Goal: Task Accomplishment & Management: Manage account settings

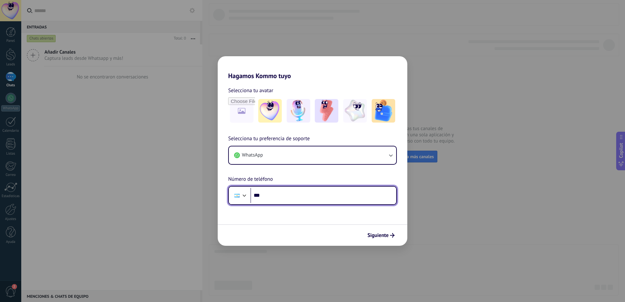
click at [308, 196] on input "***" at bounding box center [323, 195] width 146 height 15
type input "**"
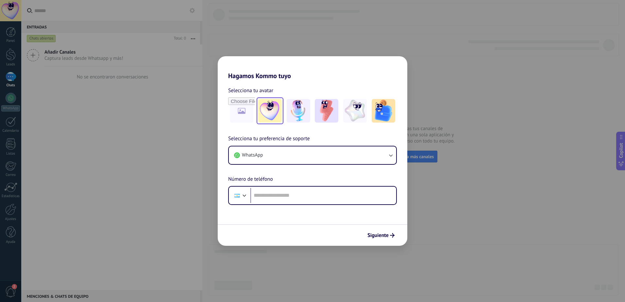
click at [263, 114] on img at bounding box center [270, 111] width 24 height 24
click at [303, 118] on img at bounding box center [299, 111] width 24 height 24
click at [327, 116] on img at bounding box center [327, 111] width 24 height 24
click at [362, 113] on img at bounding box center [355, 111] width 24 height 24
click at [389, 112] on img at bounding box center [384, 111] width 24 height 24
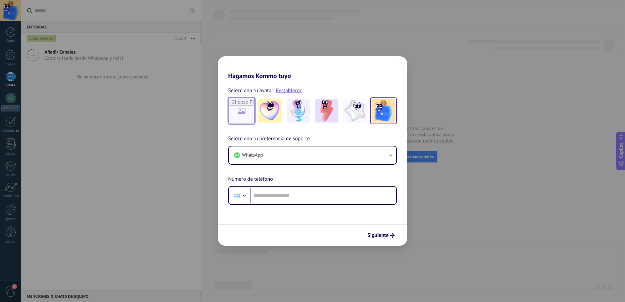
click at [235, 112] on input "file" at bounding box center [242, 111] width 26 height 26
click at [466, 194] on div "Hagamos Kommo tuyo Selecciona tu avatar Restablecer Selecciona tu preferencia d…" at bounding box center [312, 151] width 625 height 302
click at [383, 234] on span "Siguiente" at bounding box center [378, 235] width 21 height 5
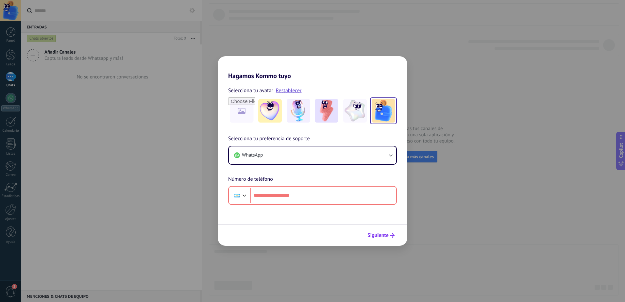
click at [383, 234] on span "Siguiente" at bounding box center [378, 235] width 21 height 5
click at [263, 159] on button "WhatsApp" at bounding box center [312, 155] width 167 height 18
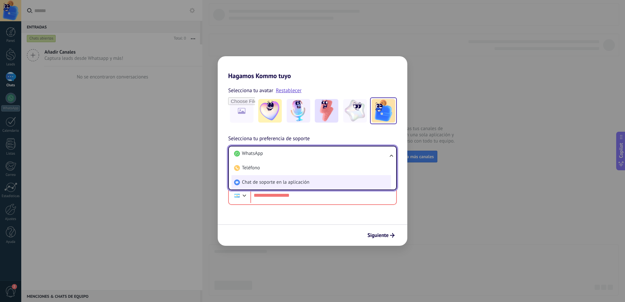
click at [273, 184] on span "Chat de soporte en la aplicación" at bounding box center [275, 182] width 67 height 7
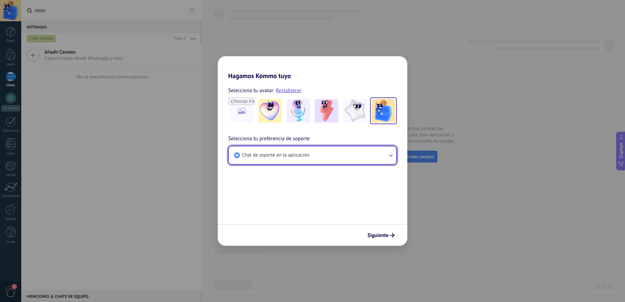
click at [338, 155] on button "Chat de soporte en la aplicación" at bounding box center [312, 155] width 167 height 18
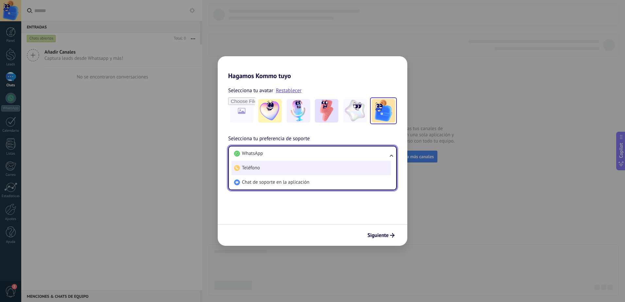
click at [309, 169] on li "Teléfono" at bounding box center [312, 168] width 160 height 14
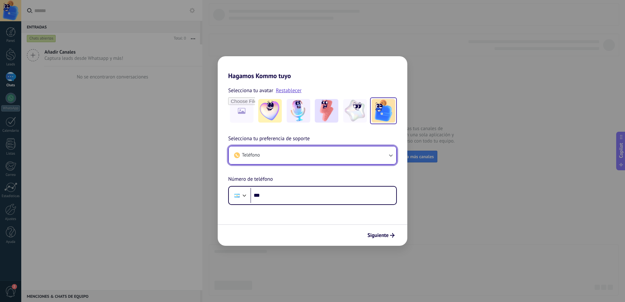
click at [336, 152] on button "Teléfono" at bounding box center [312, 155] width 167 height 18
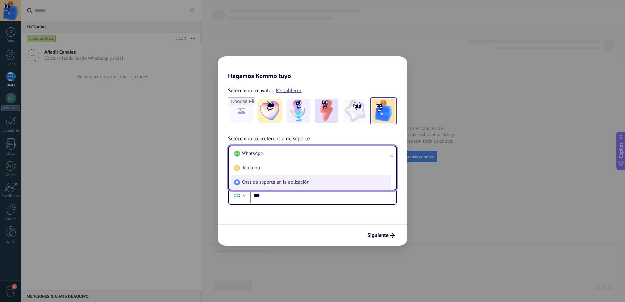
click at [307, 183] on span "Chat de soporte en la aplicación" at bounding box center [275, 182] width 67 height 7
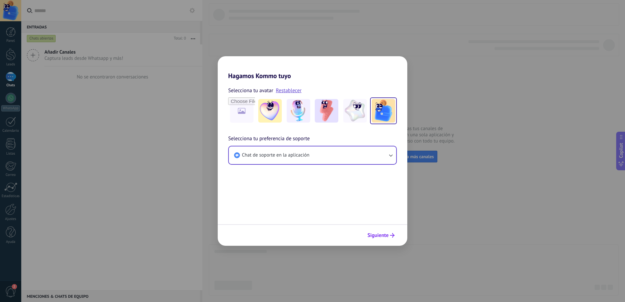
click at [388, 239] on button "Siguiente" at bounding box center [381, 235] width 33 height 11
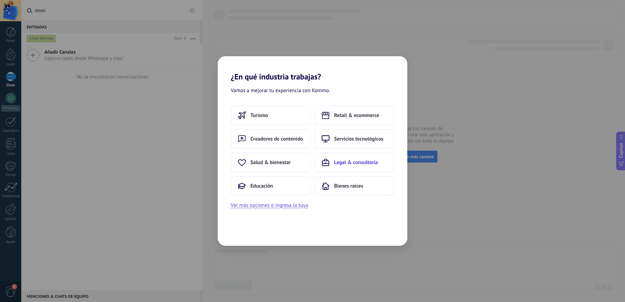
click at [345, 163] on span "Legal & consultoría" at bounding box center [356, 162] width 44 height 7
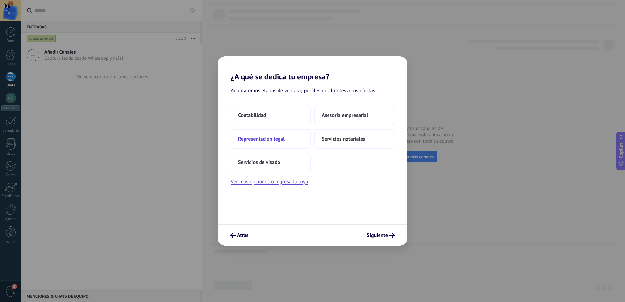
click at [278, 138] on span "Representación legal" at bounding box center [261, 139] width 47 height 7
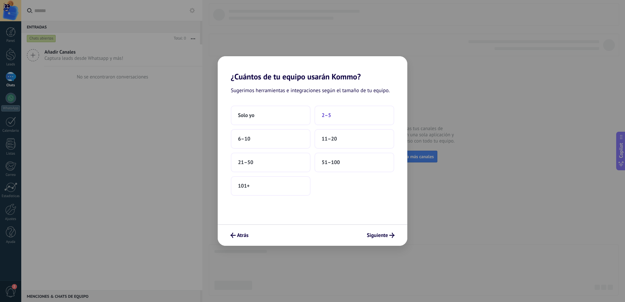
click at [334, 118] on button "2–5" at bounding box center [355, 116] width 80 height 20
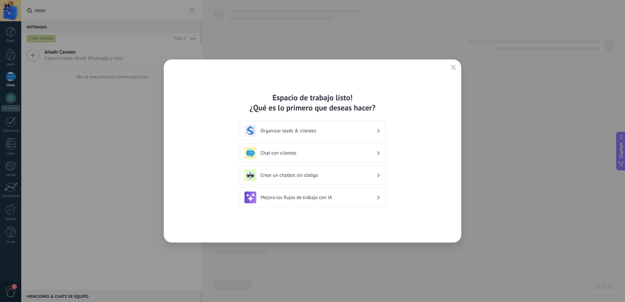
click at [307, 193] on div "Mejora los flujos de trabajo con IA" at bounding box center [313, 198] width 136 height 12
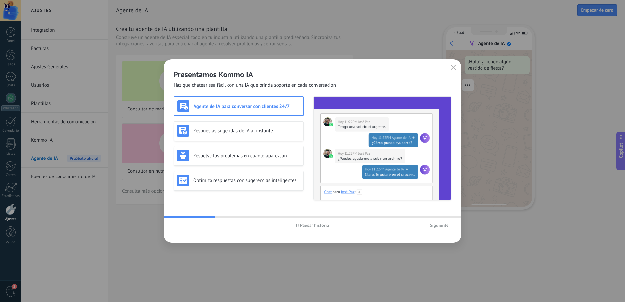
click at [217, 109] on h3 "Agente de IA para conversar con clientes 24/7" at bounding box center [247, 106] width 106 height 6
click at [214, 131] on h3 "Respuestas sugeridas de IA al instante" at bounding box center [246, 131] width 107 height 6
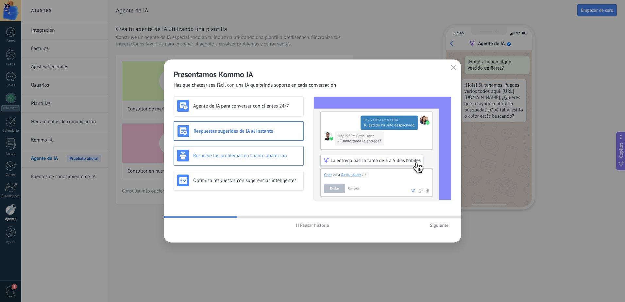
click at [210, 157] on h3 "Resuelve los problemas en cuanto aparezcan" at bounding box center [246, 156] width 107 height 6
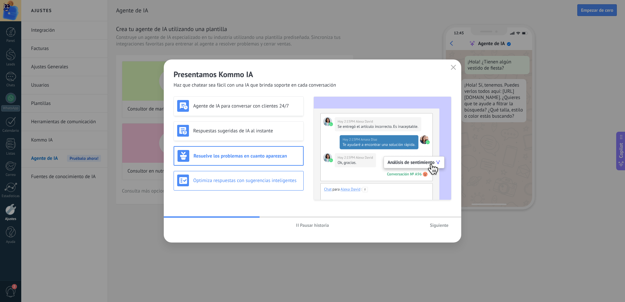
click at [210, 178] on h3 "Optimiza respuestas con sugerencias inteligentes" at bounding box center [246, 181] width 107 height 6
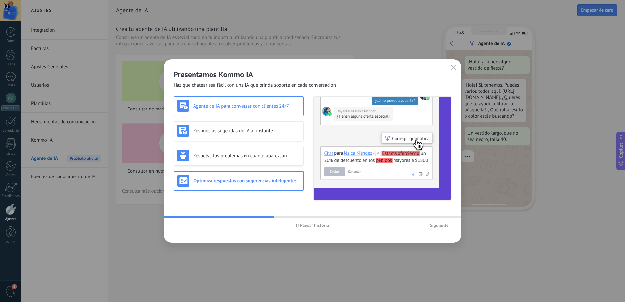
click at [213, 103] on h3 "Agente de IA para conversar con clientes 24/7" at bounding box center [246, 106] width 107 height 6
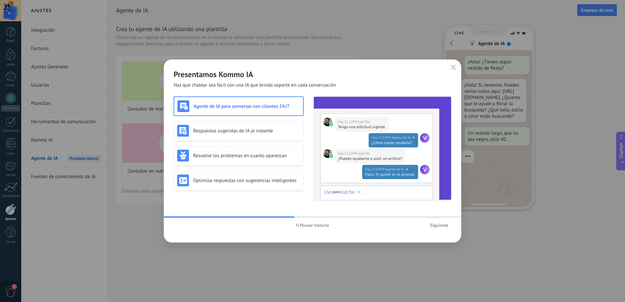
click at [444, 224] on span "Siguiente" at bounding box center [439, 225] width 19 height 5
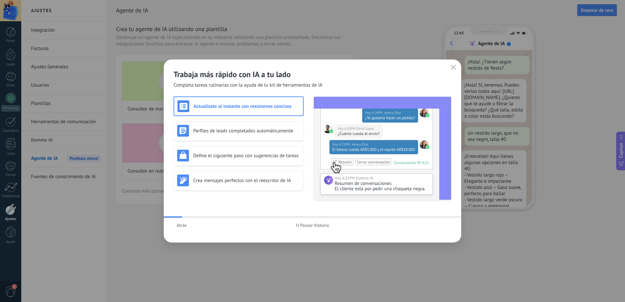
scroll to position [20, 0]
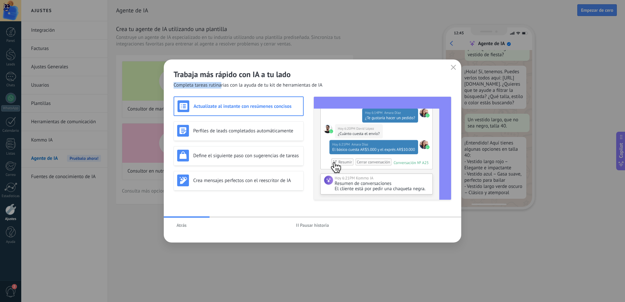
drag, startPoint x: 306, startPoint y: 69, endPoint x: 220, endPoint y: 85, distance: 87.4
click at [220, 85] on div "Trabaja más rápido con IA a tu lado Completa tareas rutinarias con la ayuda de …" at bounding box center [313, 74] width 298 height 29
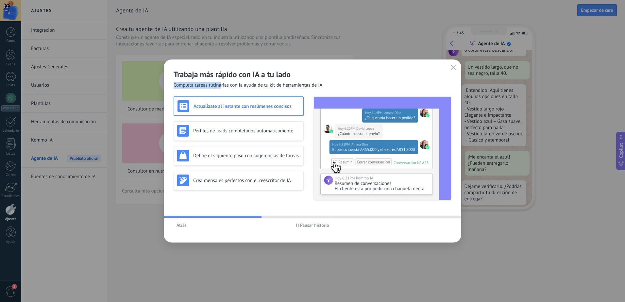
scroll to position [78, 0]
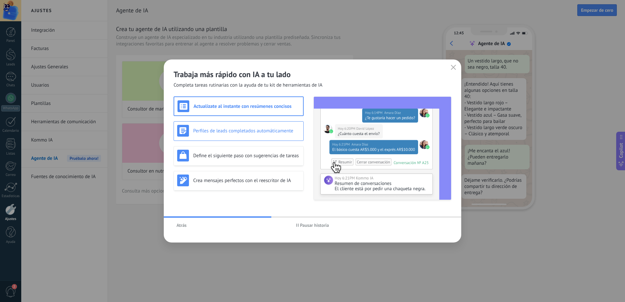
drag, startPoint x: 220, startPoint y: 85, endPoint x: 246, endPoint y: 129, distance: 50.9
click at [246, 129] on h3 "Perfiles de leads completados automáticamente" at bounding box center [246, 131] width 107 height 6
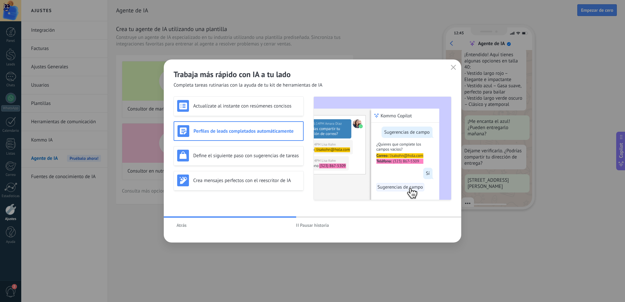
scroll to position [119, 0]
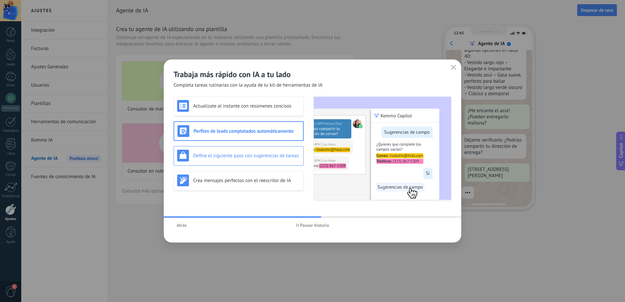
click at [244, 157] on h3 "Define el siguiente paso con sugerencias de tareas" at bounding box center [246, 156] width 107 height 6
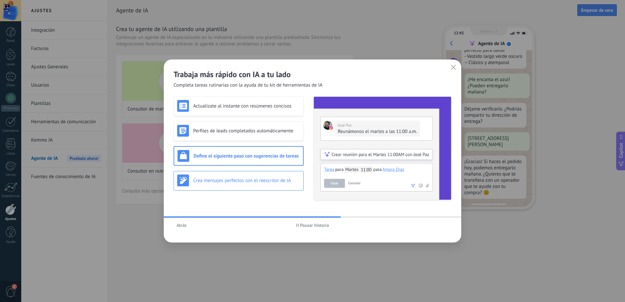
scroll to position [150, 0]
click at [241, 178] on h3 "Crea mensajes perfectos con el reescritor de IA" at bounding box center [246, 181] width 107 height 6
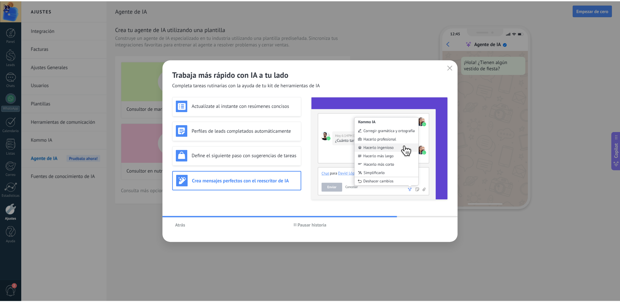
scroll to position [0, 0]
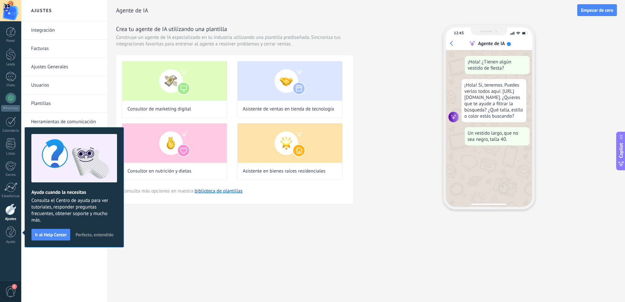
click at [242, 23] on div "Agente de IA Empezar [PERSON_NAME] Crea tu agente de IA utilizando una plantill…" at bounding box center [366, 105] width 501 height 210
click at [52, 31] on link "Integración" at bounding box center [66, 30] width 70 height 18
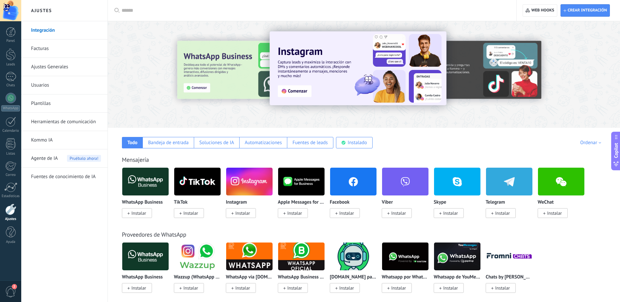
click at [46, 108] on link "Plantillas" at bounding box center [66, 104] width 70 height 18
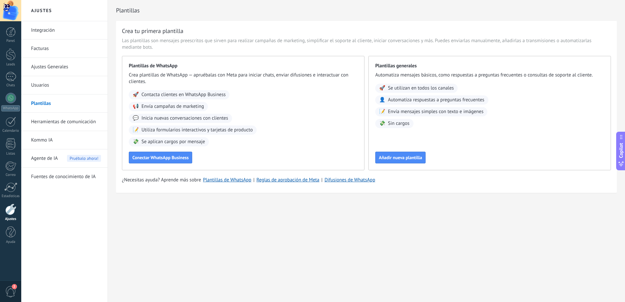
click at [41, 157] on span "Agente de IA" at bounding box center [44, 158] width 27 height 18
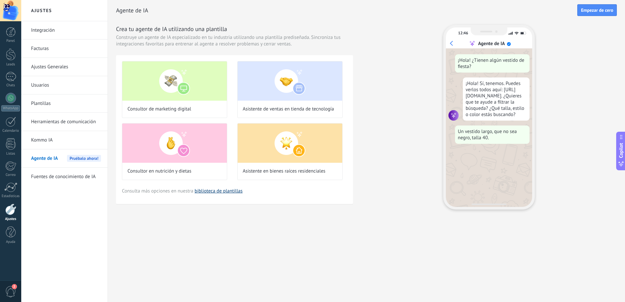
click at [218, 190] on link "biblioteca de plantillas" at bounding box center [219, 191] width 48 height 6
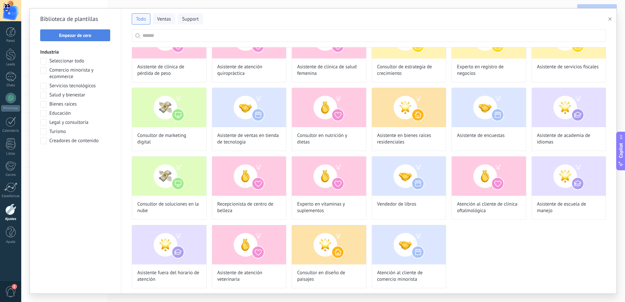
scroll to position [159, 0]
click at [169, 21] on span "Ventas" at bounding box center [164, 19] width 14 height 7
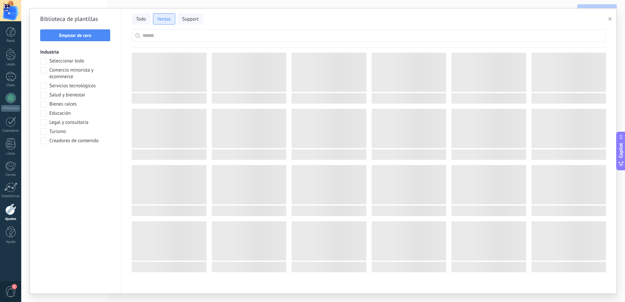
scroll to position [0, 0]
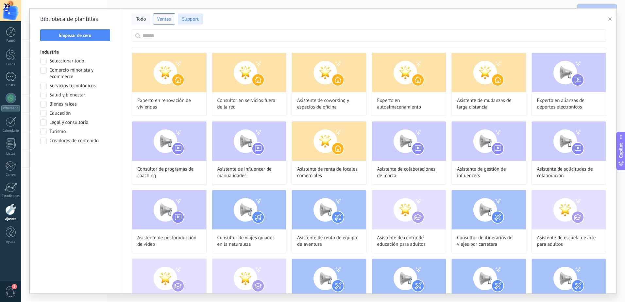
click at [197, 24] on button "Support" at bounding box center [190, 18] width 25 height 11
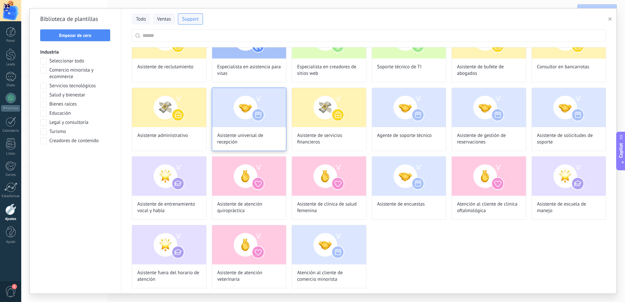
scroll to position [71, 0]
click at [251, 127] on img at bounding box center [249, 107] width 74 height 39
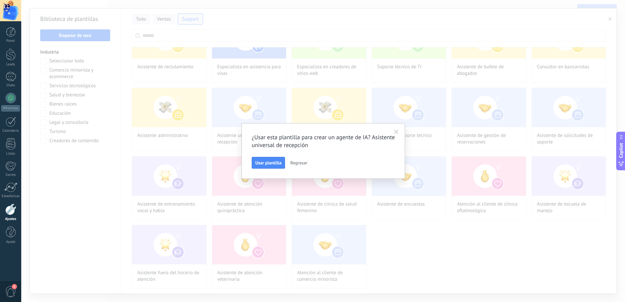
click at [397, 129] on button "button" at bounding box center [396, 132] width 10 height 10
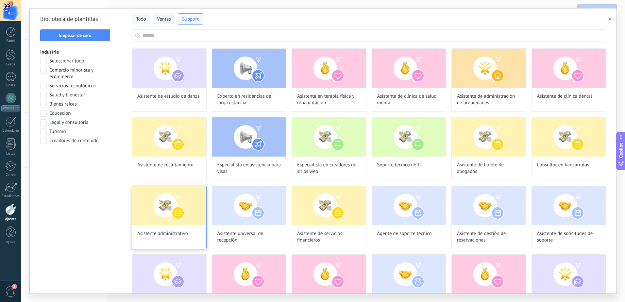
scroll to position [142, 0]
